Goal: Information Seeking & Learning: Find specific fact

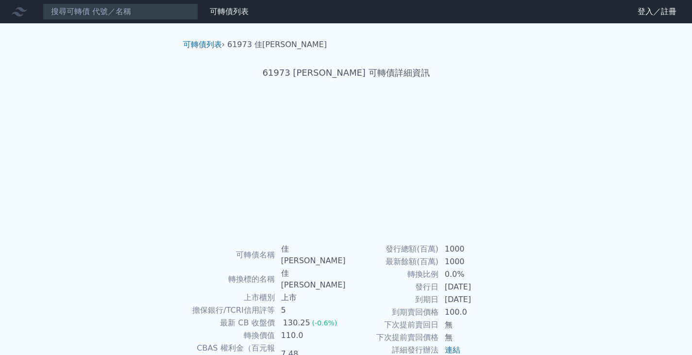
scroll to position [95, 0]
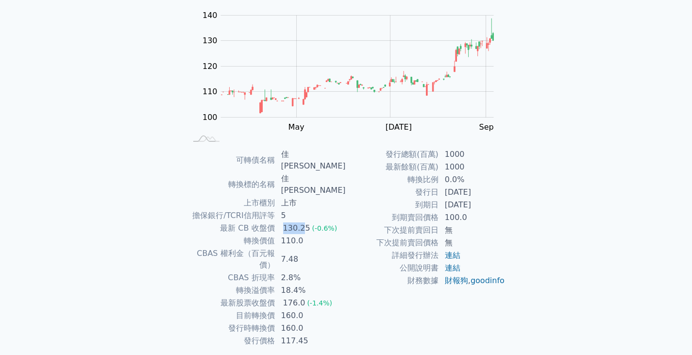
drag, startPoint x: 289, startPoint y: 207, endPoint x: 308, endPoint y: 211, distance: 20.3
click at [308, 222] on div "130.25" at bounding box center [296, 228] width 31 height 12
click at [309, 222] on div "130.25" at bounding box center [296, 228] width 31 height 12
drag, startPoint x: 304, startPoint y: 218, endPoint x: 286, endPoint y: 219, distance: 18.5
click at [286, 235] on td "110.0" at bounding box center [310, 241] width 71 height 13
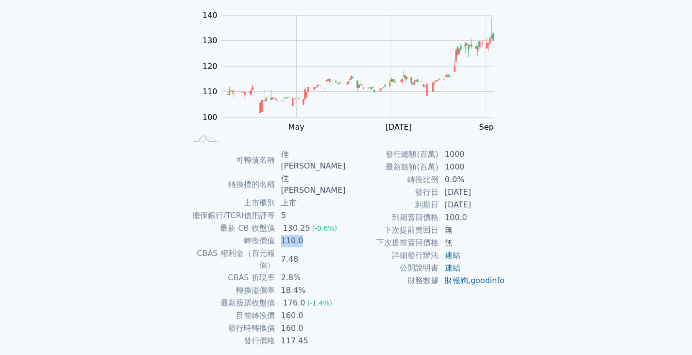
click at [286, 235] on td "110.0" at bounding box center [310, 241] width 71 height 13
drag, startPoint x: 312, startPoint y: 257, endPoint x: 283, endPoint y: 257, distance: 28.7
click at [283, 284] on td "18.4%" at bounding box center [310, 290] width 71 height 13
drag, startPoint x: 284, startPoint y: 257, endPoint x: 320, endPoint y: 257, distance: 35.9
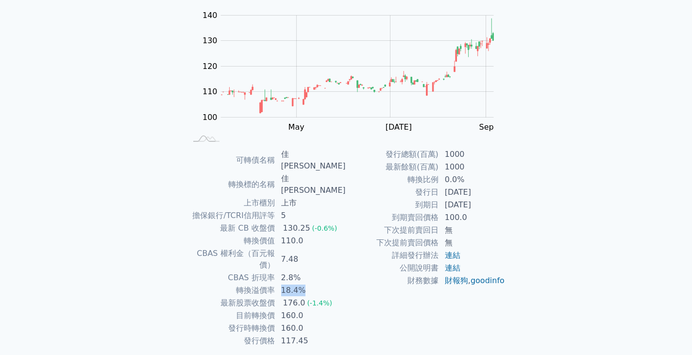
click at [319, 284] on td "18.4%" at bounding box center [310, 290] width 71 height 13
click at [320, 284] on td "18.4%" at bounding box center [310, 290] width 71 height 13
